Goal: Find specific page/section: Find specific page/section

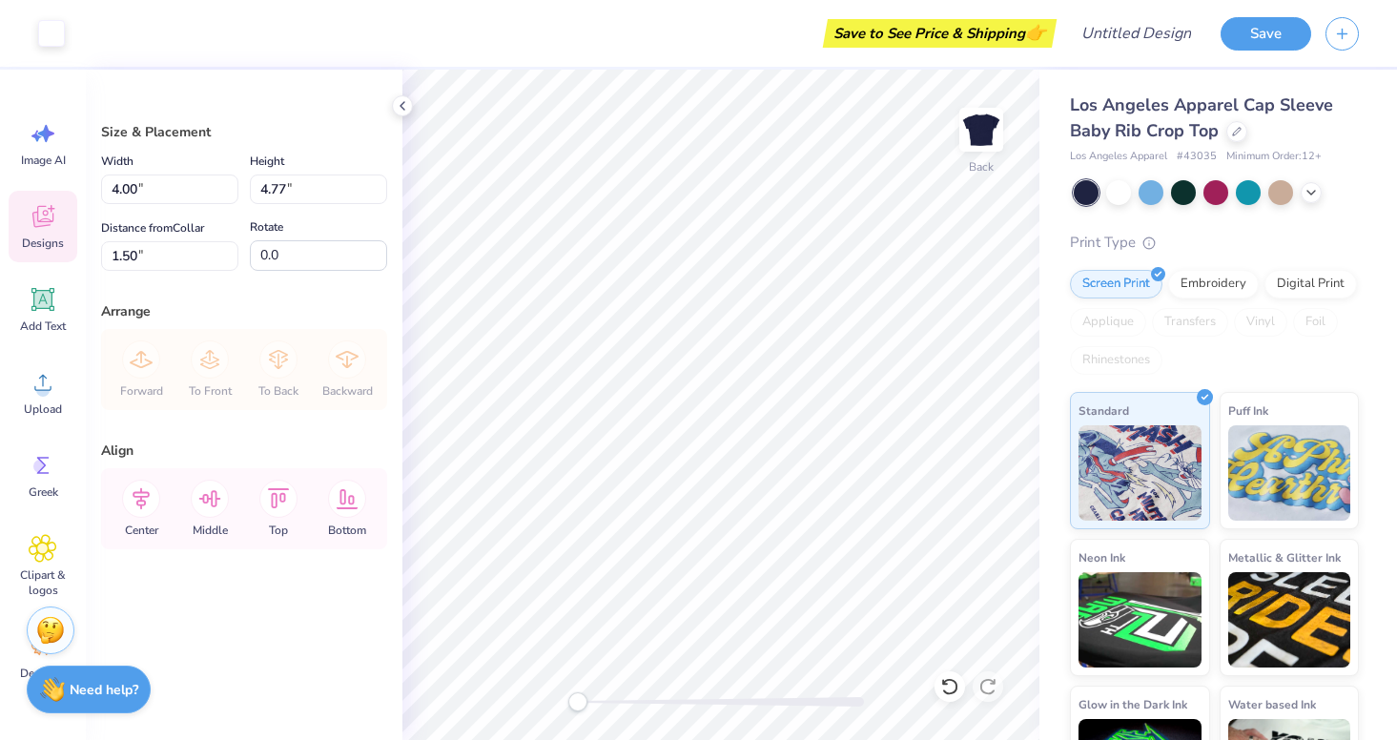
click at [45, 241] on span "Designs" at bounding box center [43, 243] width 42 height 15
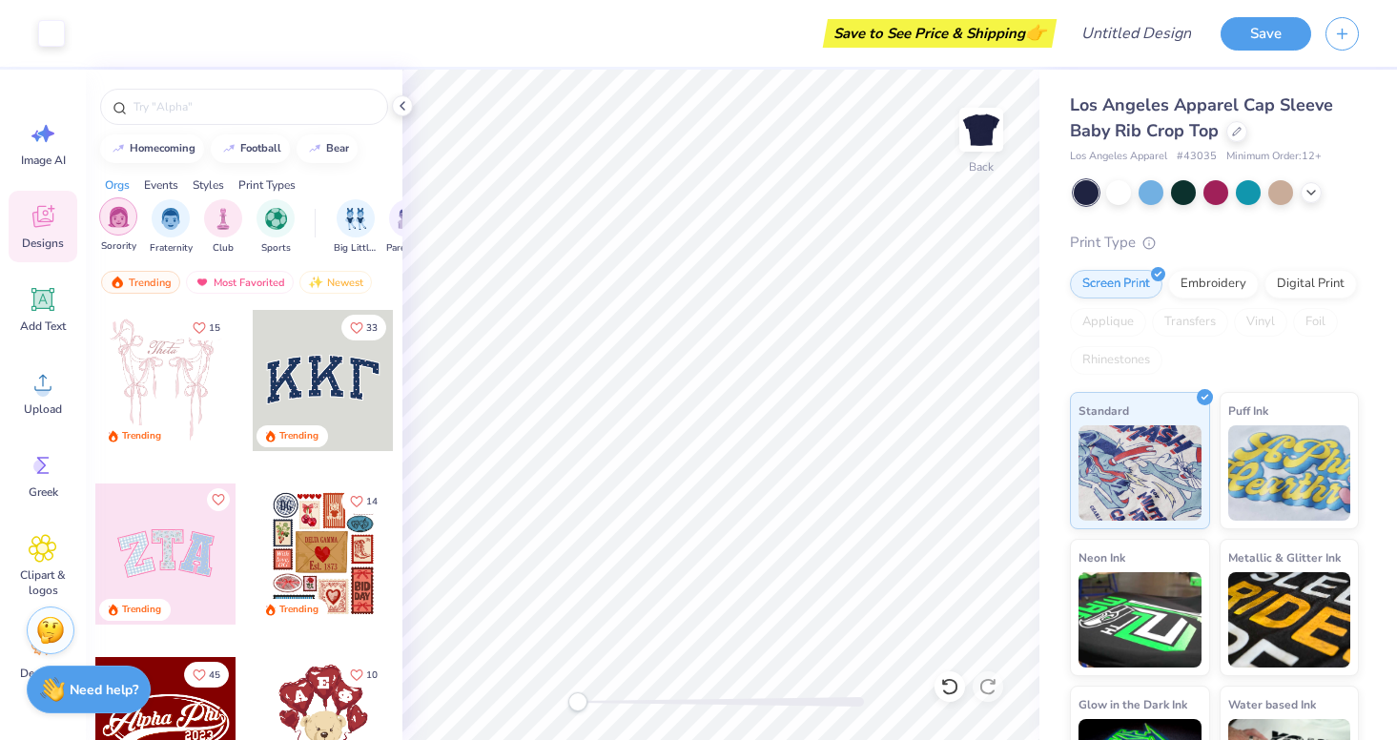
click at [113, 222] on img "filter for Sorority" at bounding box center [119, 217] width 22 height 22
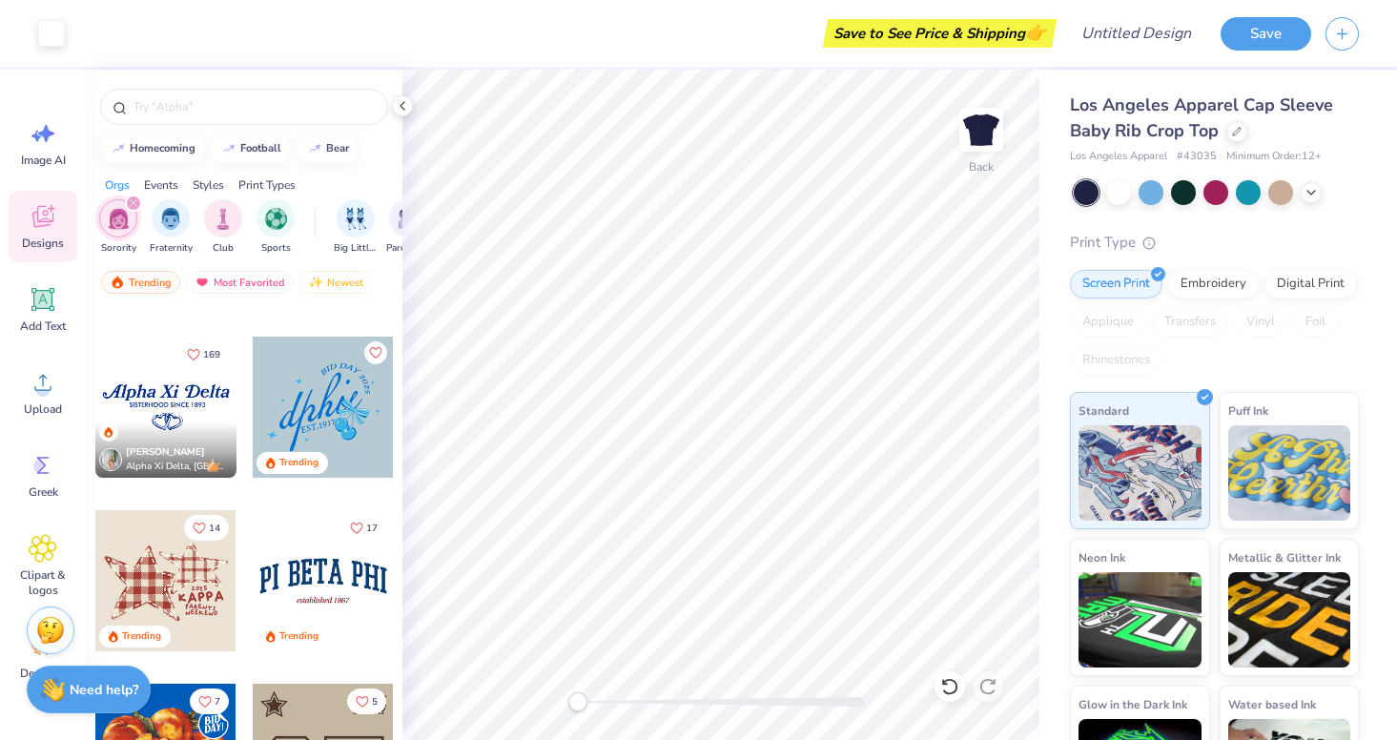
scroll to position [1441, 0]
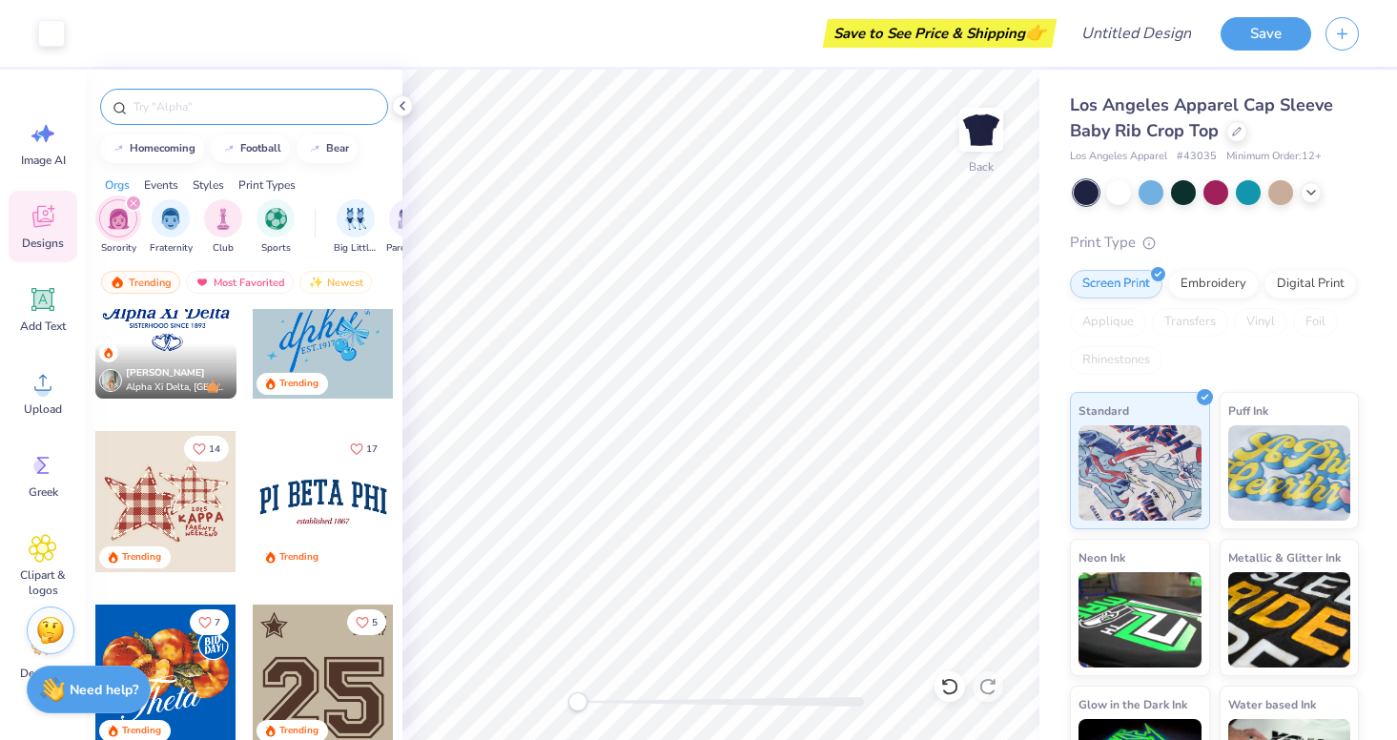
click at [305, 120] on div at bounding box center [244, 107] width 288 height 36
click at [295, 110] on input "text" at bounding box center [254, 106] width 244 height 19
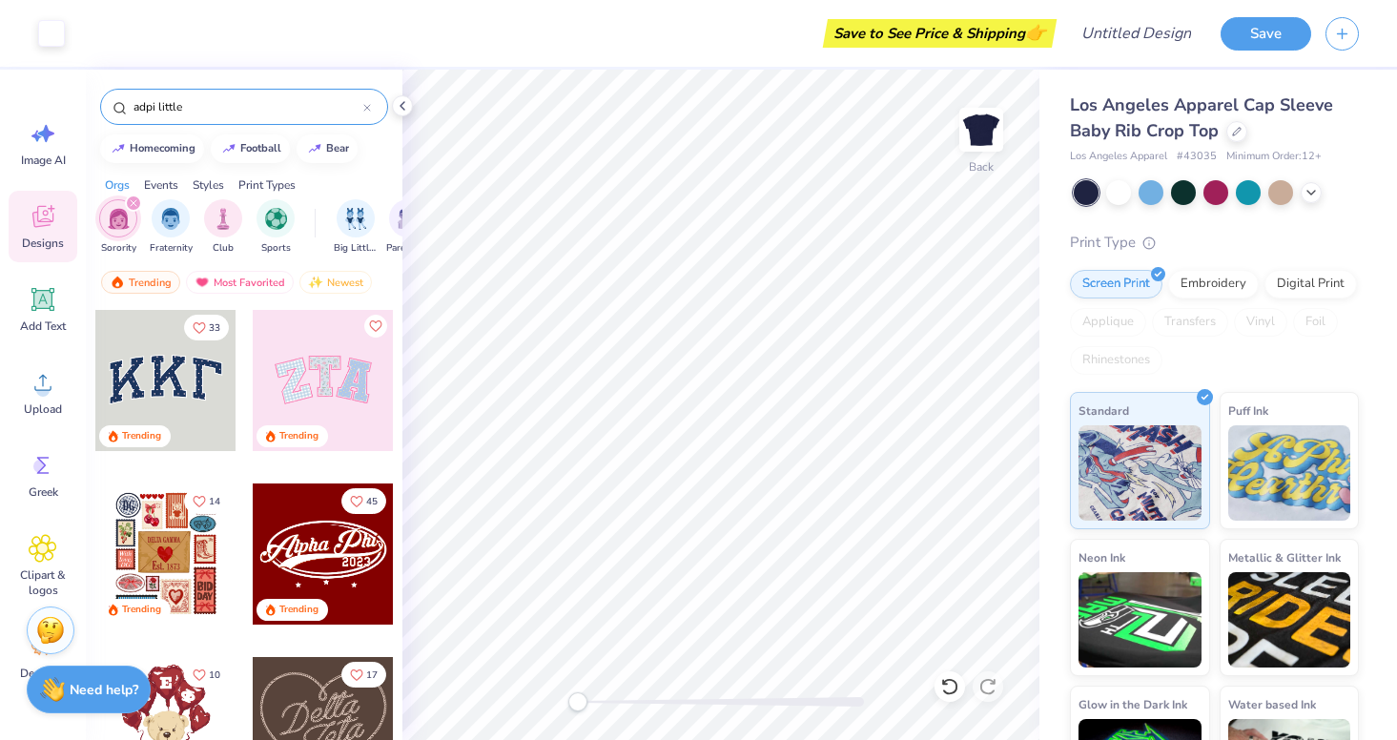
type input "adpi little"
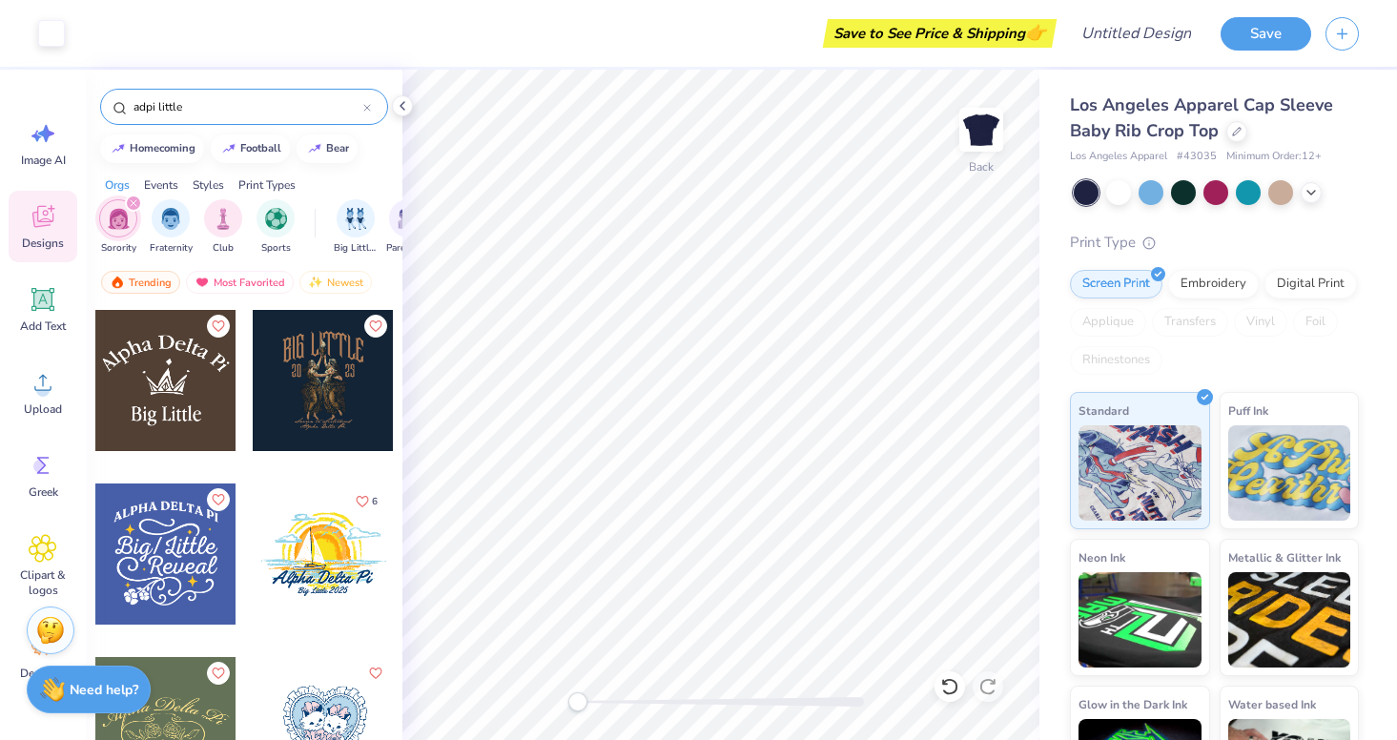
scroll to position [18, 0]
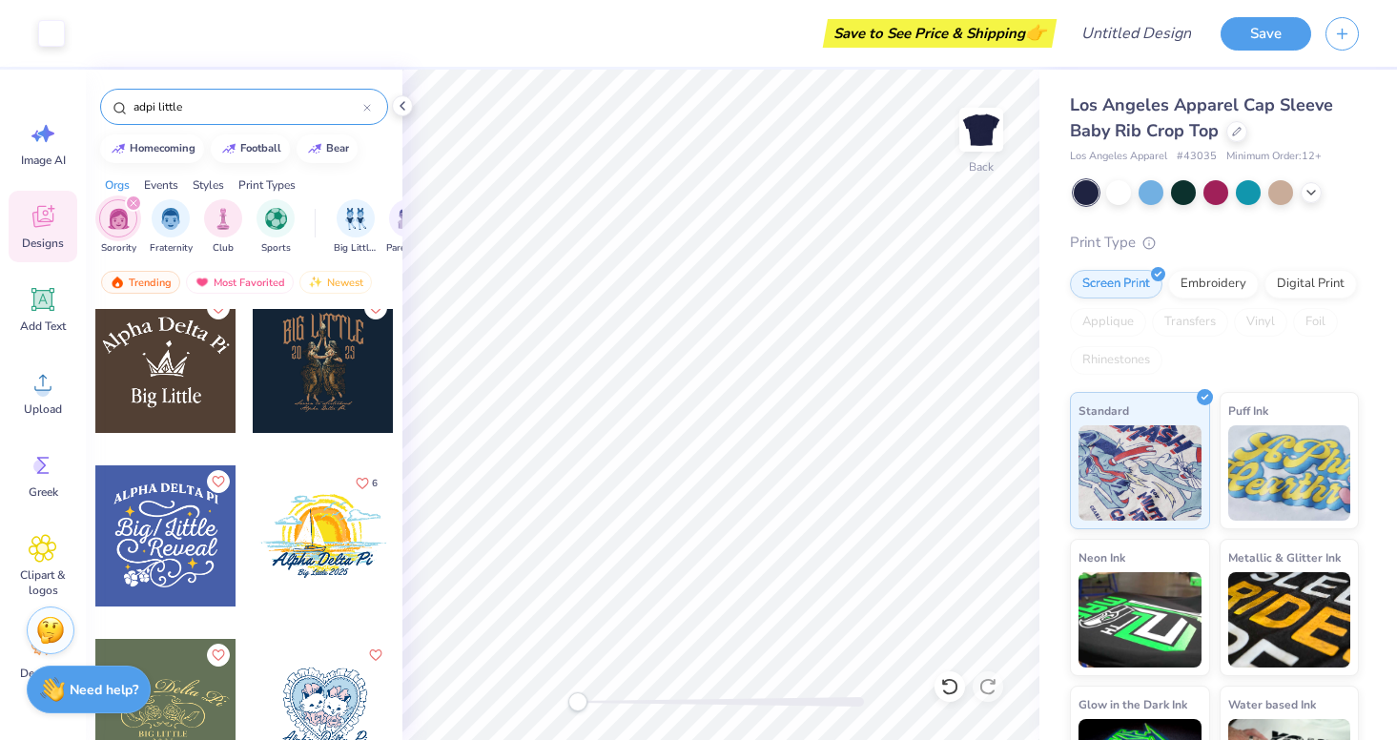
click at [370, 109] on icon at bounding box center [367, 108] width 8 height 8
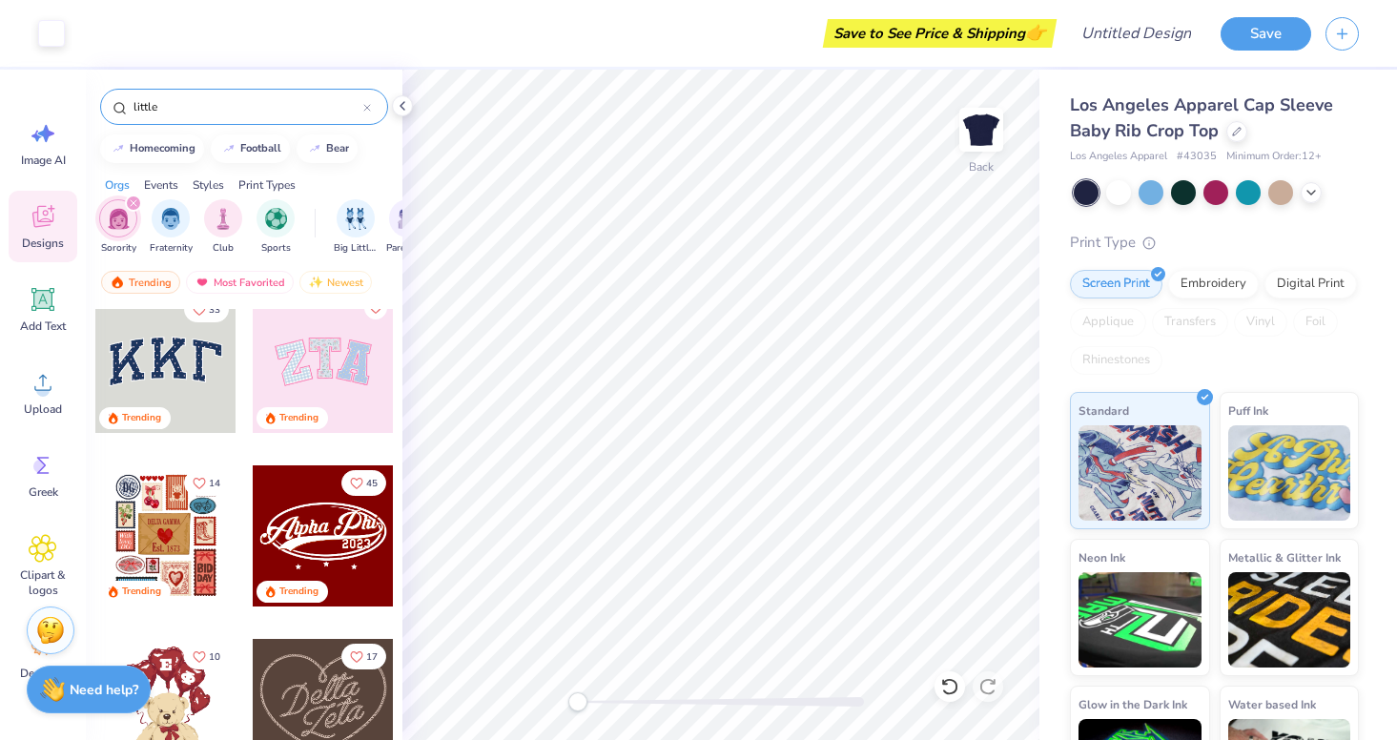
type input "little"
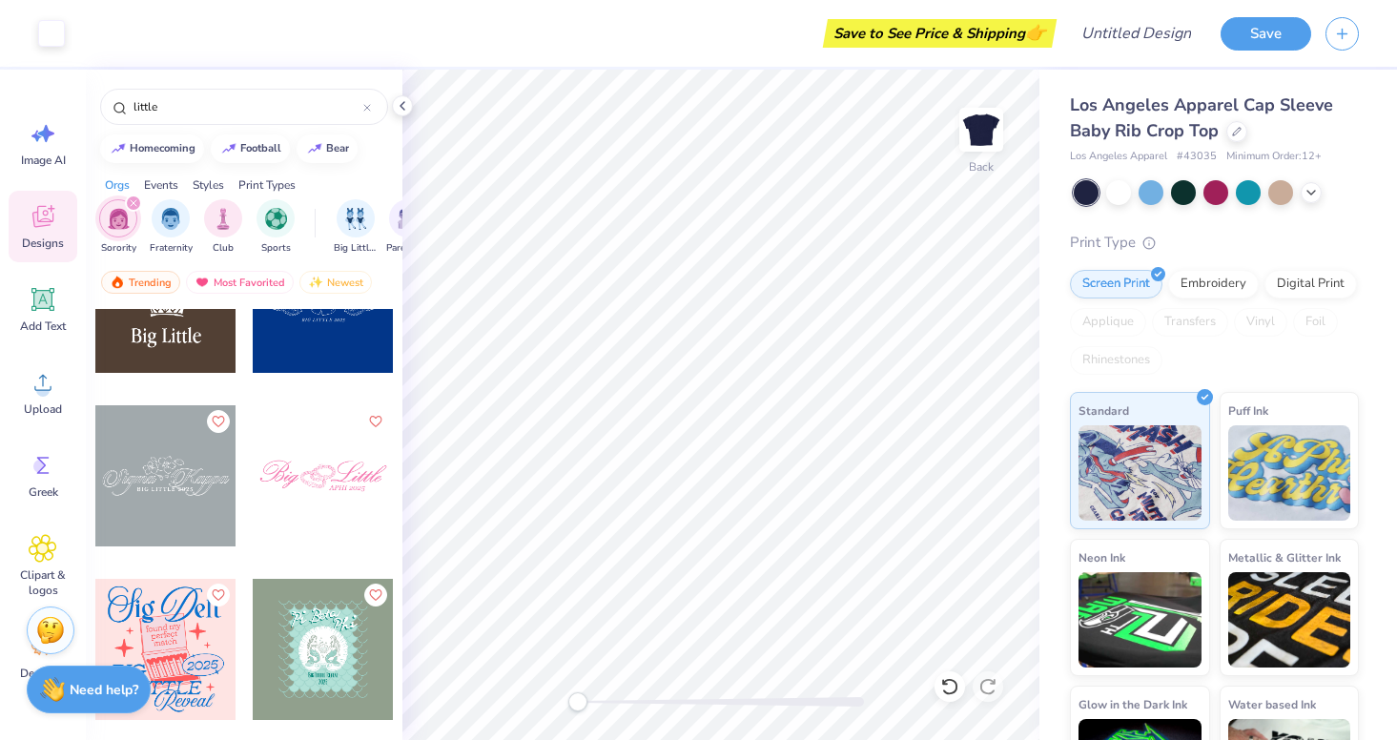
scroll to position [2178, 0]
